Goal: Navigation & Orientation: Find specific page/section

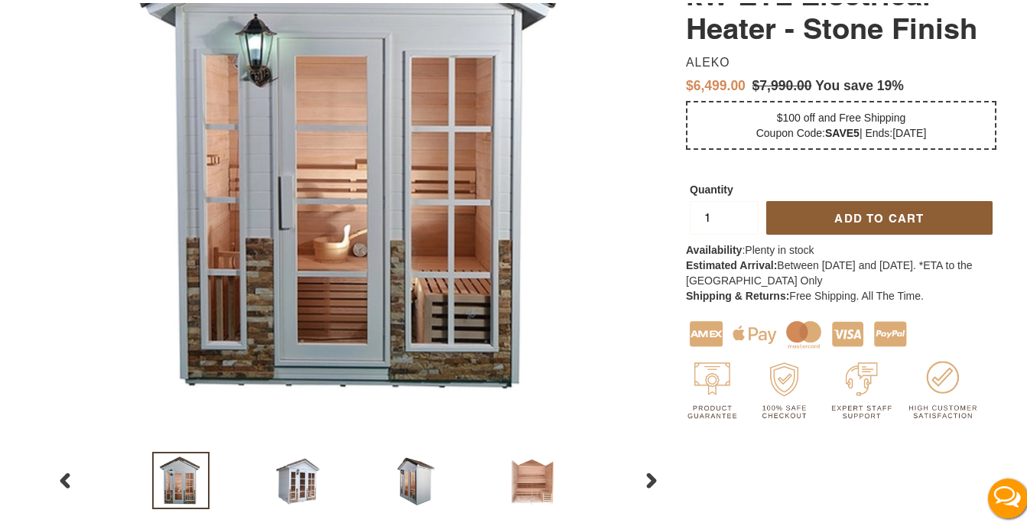
scroll to position [536, 0]
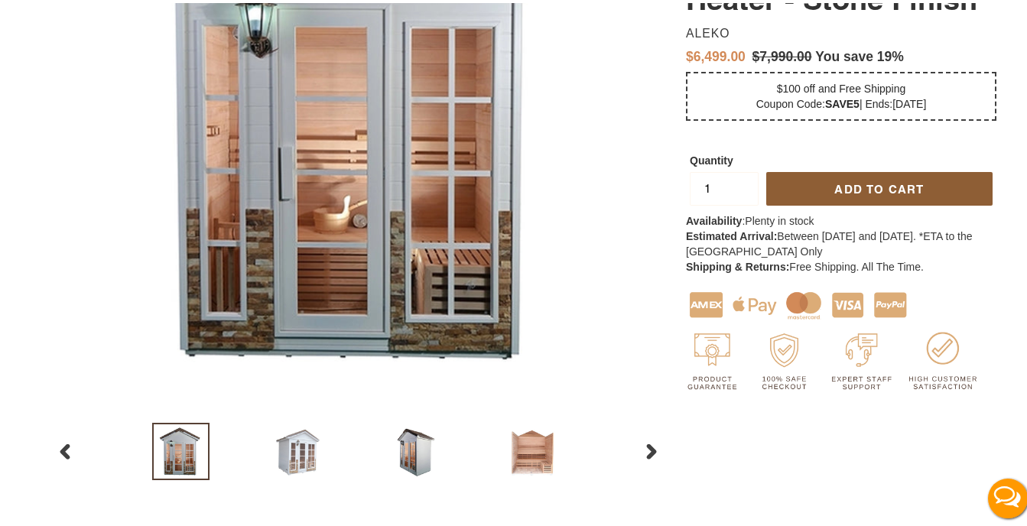
click at [280, 455] on img at bounding box center [297, 448] width 57 height 57
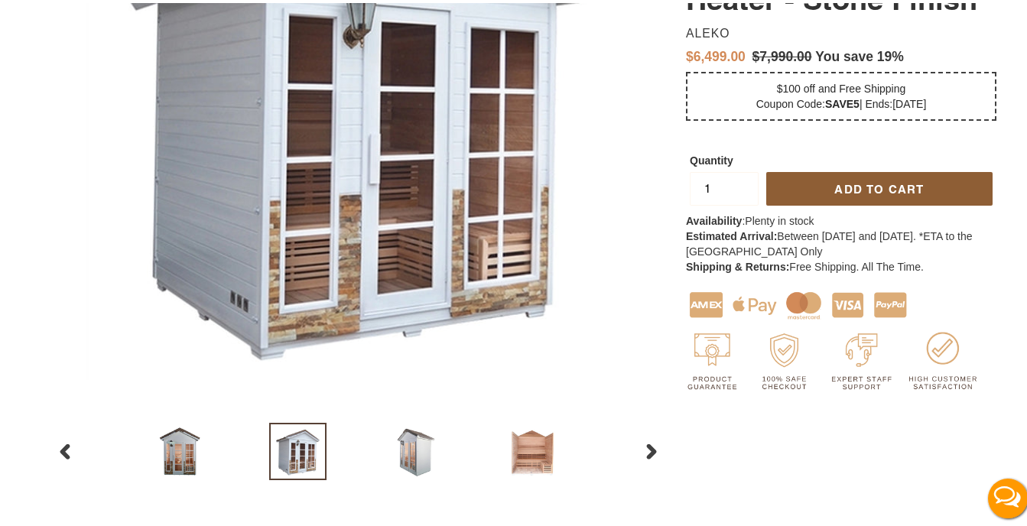
click at [416, 448] on img at bounding box center [414, 448] width 57 height 57
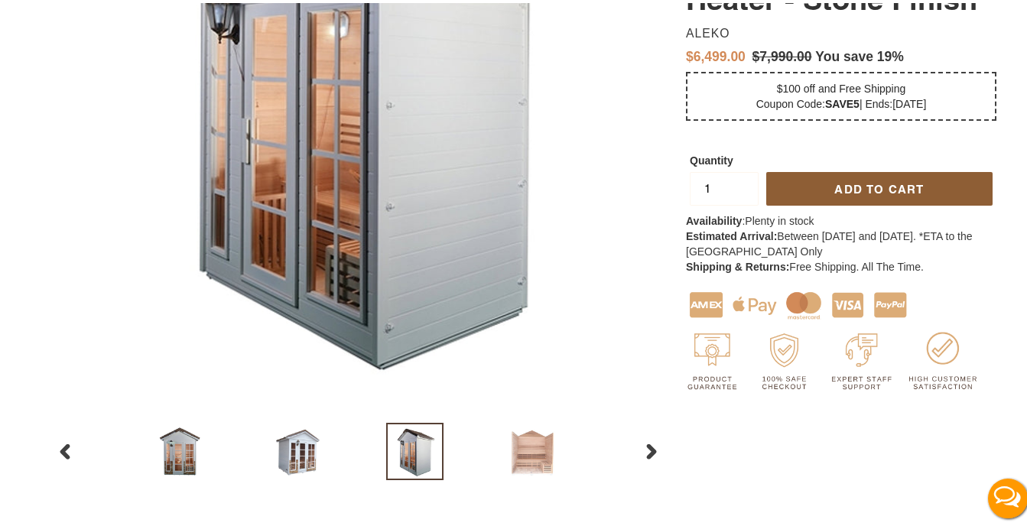
click at [525, 451] on img at bounding box center [531, 448] width 57 height 57
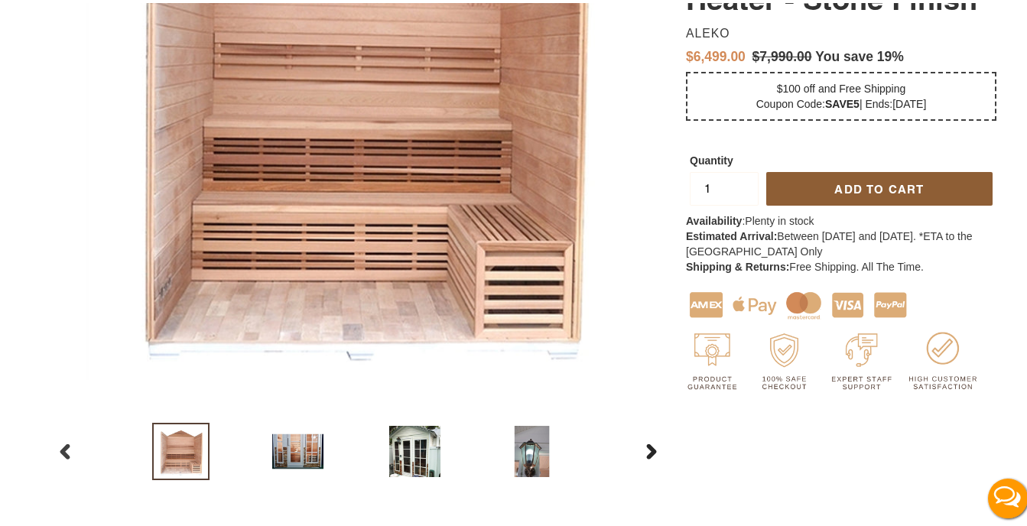
click at [647, 454] on icon "button" at bounding box center [652, 448] width 10 height 15
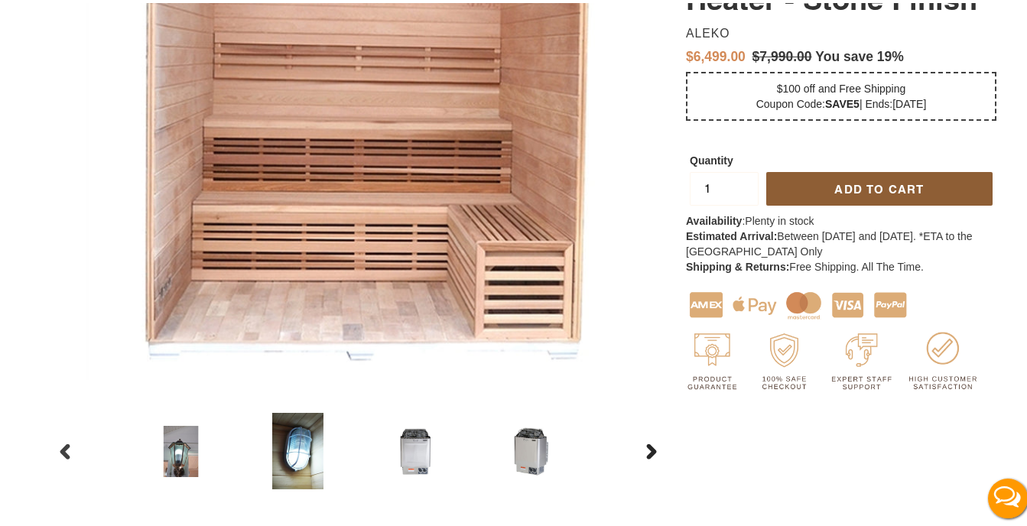
click at [647, 452] on icon "button" at bounding box center [652, 448] width 10 height 15
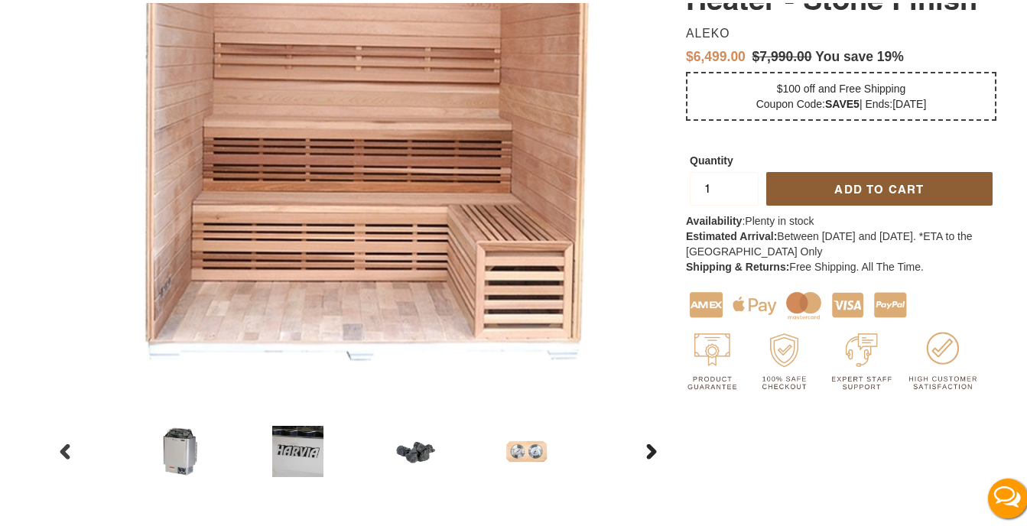
click at [647, 452] on icon "button" at bounding box center [652, 448] width 10 height 15
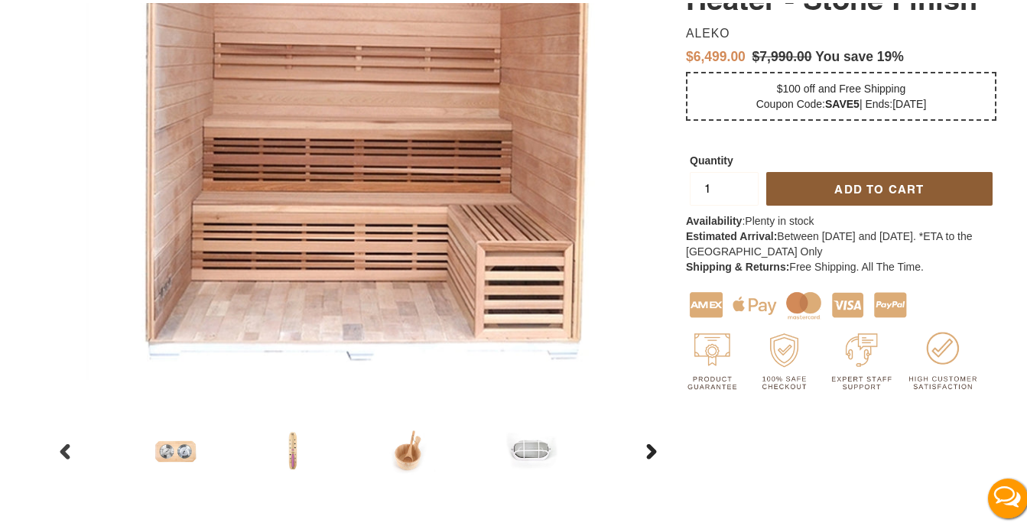
click at [647, 452] on icon "button" at bounding box center [652, 448] width 10 height 15
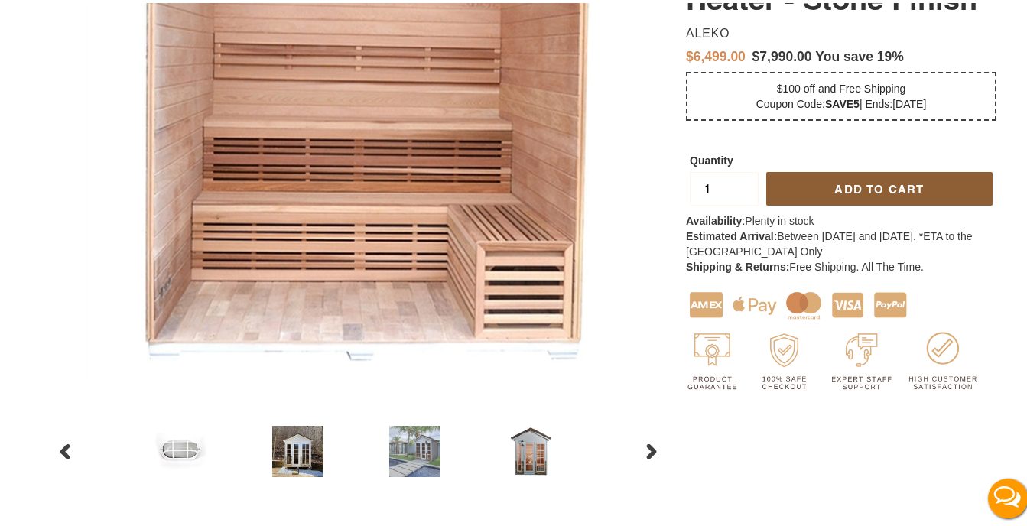
click at [407, 454] on img at bounding box center [414, 448] width 57 height 57
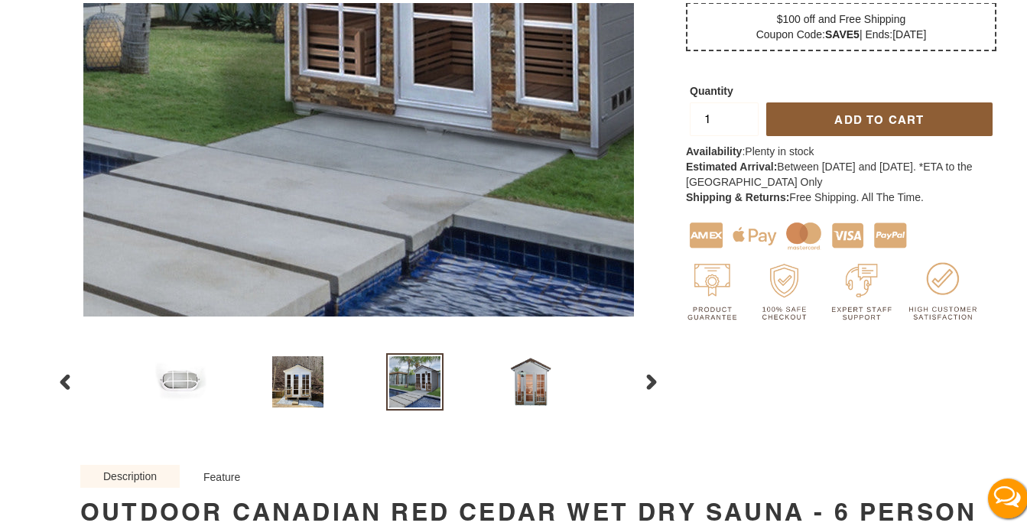
scroll to position [612, 0]
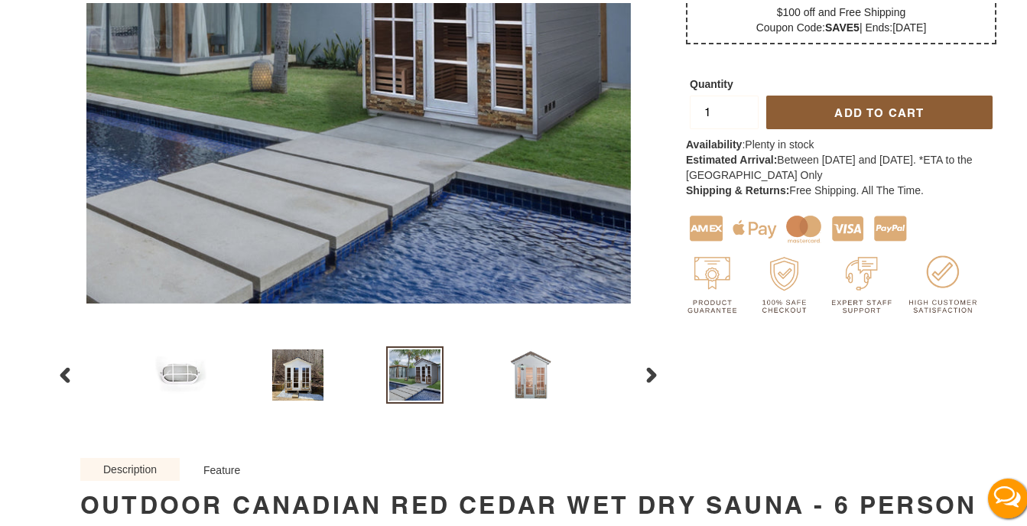
click at [530, 371] on img at bounding box center [531, 371] width 57 height 57
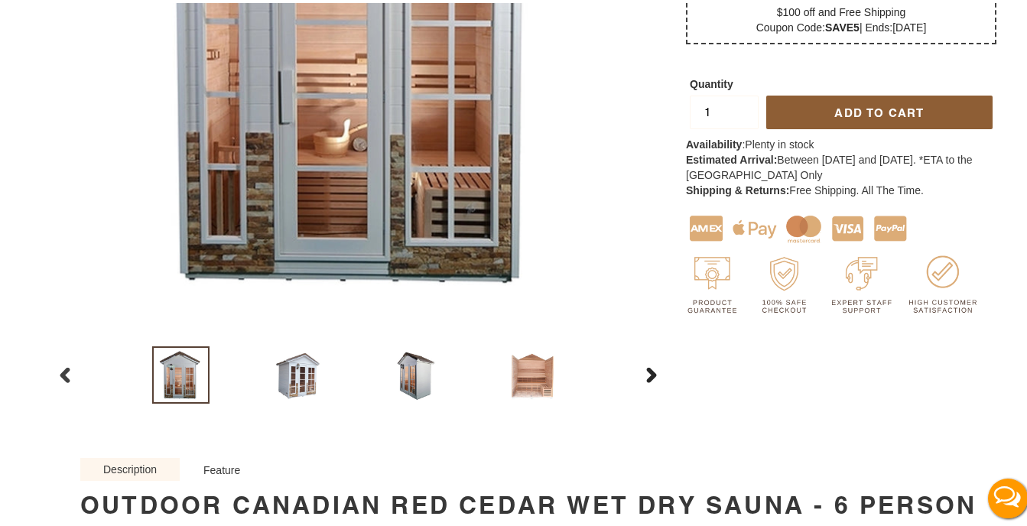
click at [647, 366] on icon "button" at bounding box center [652, 372] width 10 height 15
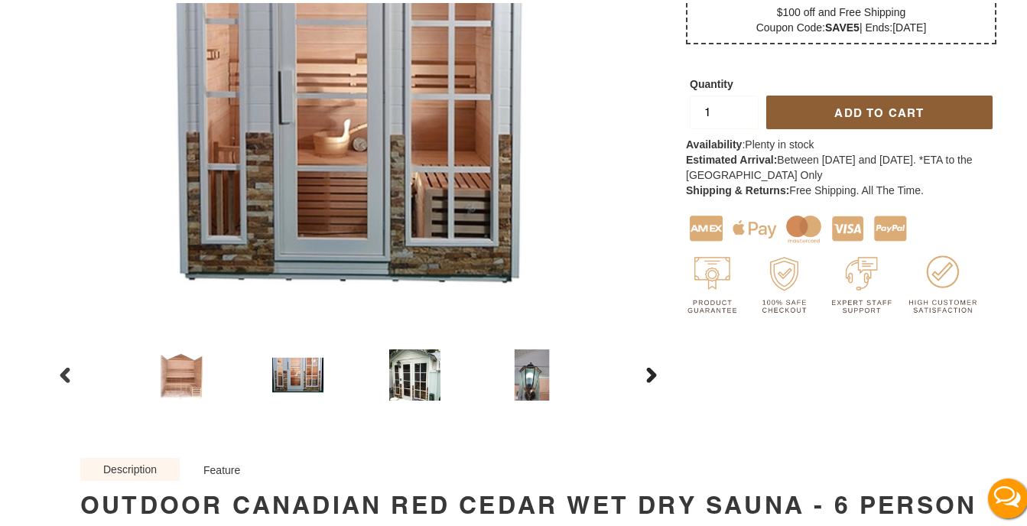
click at [647, 366] on icon "button" at bounding box center [652, 372] width 10 height 15
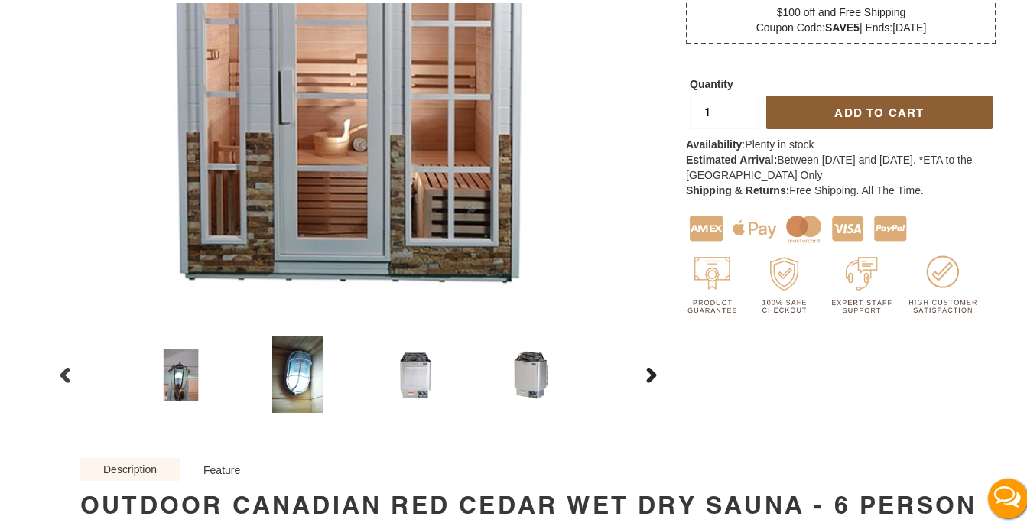
click at [640, 364] on button "Next slide" at bounding box center [651, 372] width 43 height 33
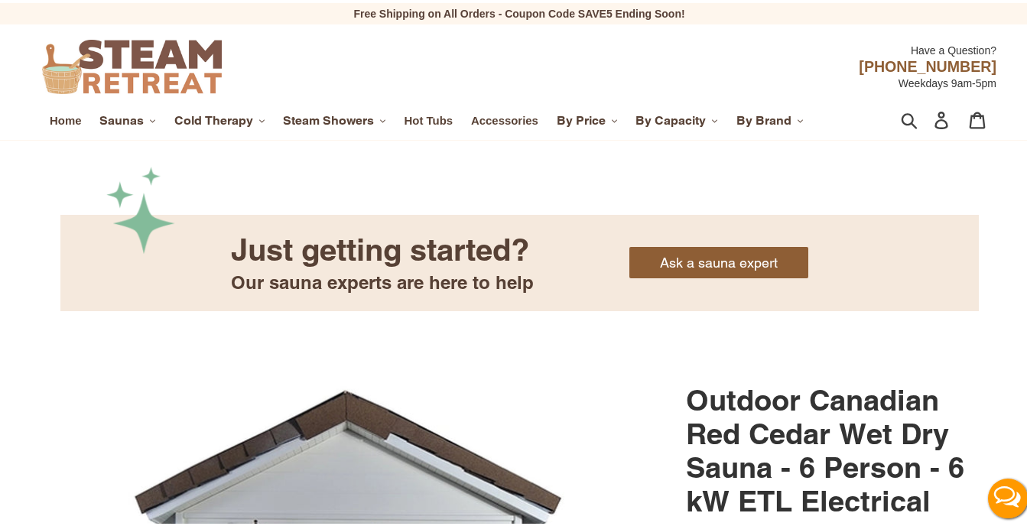
scroll to position [77, 0]
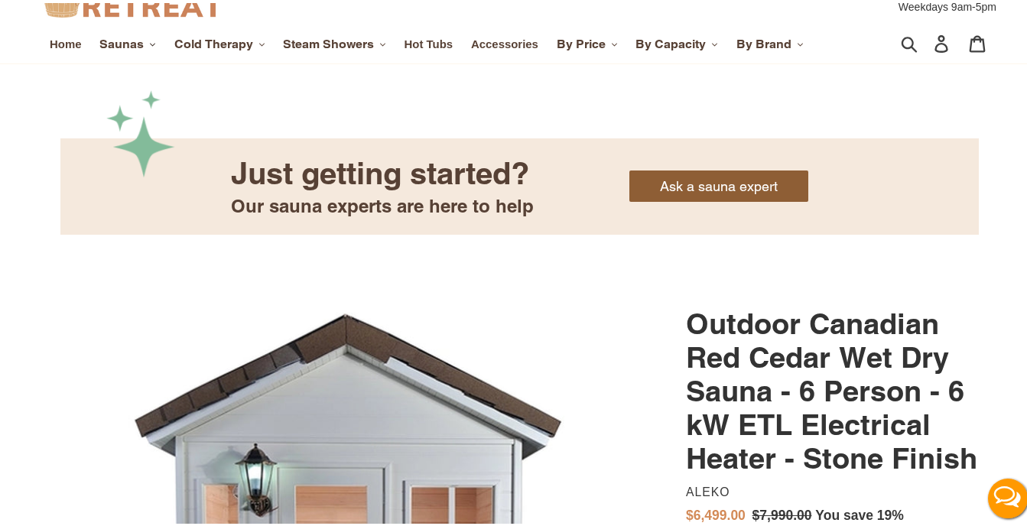
click at [126, 31] on button "Saunas .cls-1{fill:#231f20}" at bounding box center [128, 41] width 72 height 23
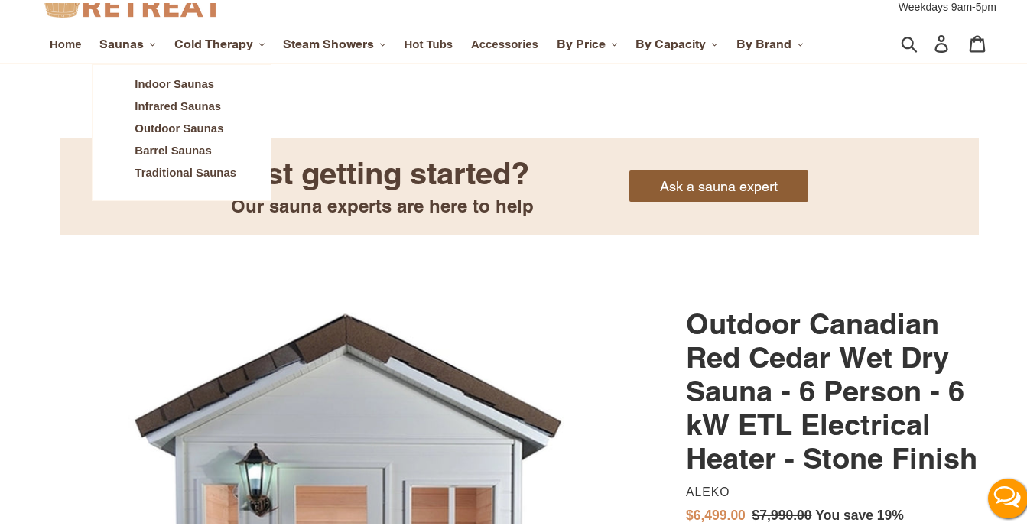
click at [148, 125] on span "Outdoor Saunas" at bounding box center [179, 126] width 89 height 14
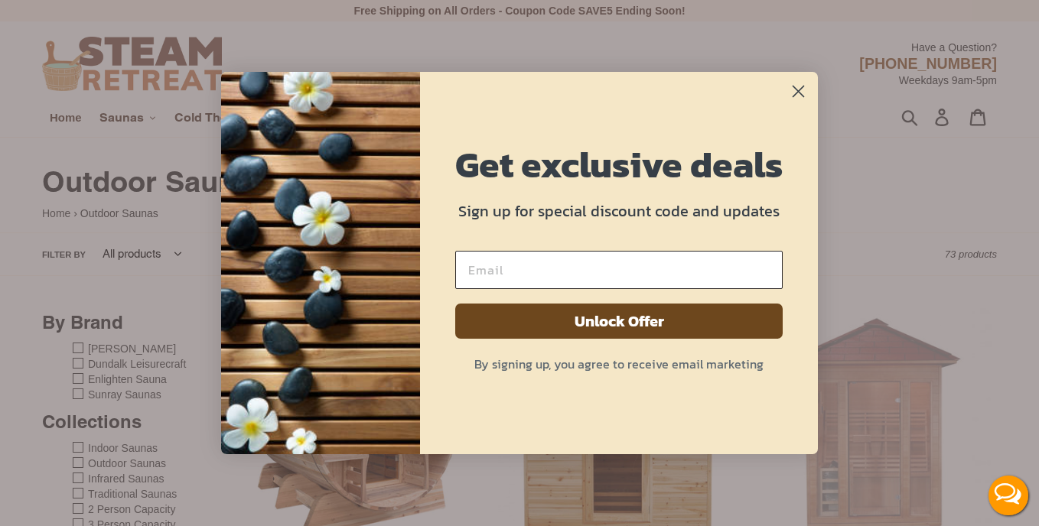
click at [792, 88] on circle "Close dialog" at bounding box center [798, 91] width 25 height 25
